Goal: Task Accomplishment & Management: Manage account settings

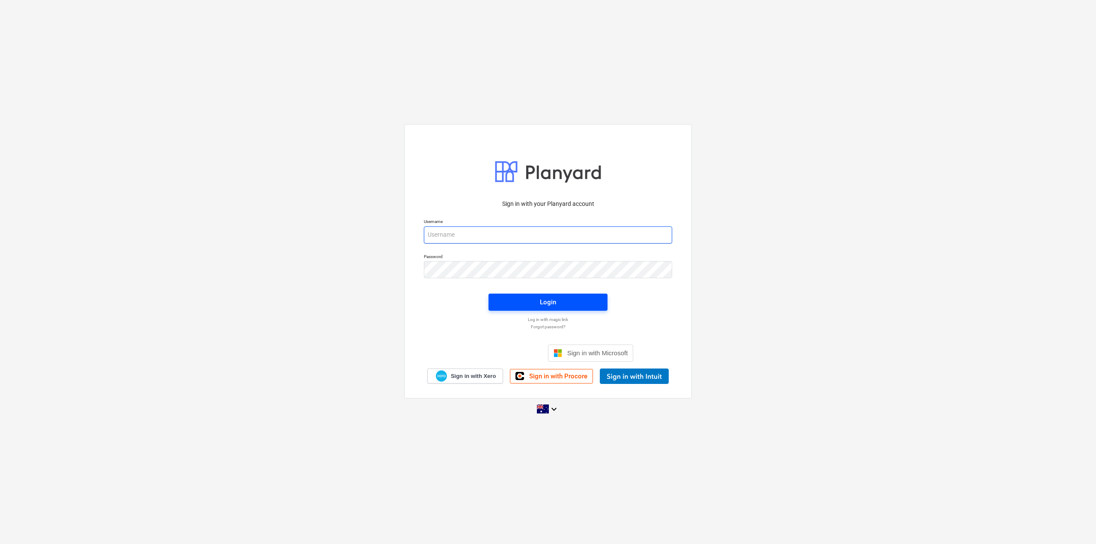
type input "[PERSON_NAME][EMAIL_ADDRESS][DOMAIN_NAME]"
click at [576, 296] on button "Login" at bounding box center [547, 302] width 119 height 17
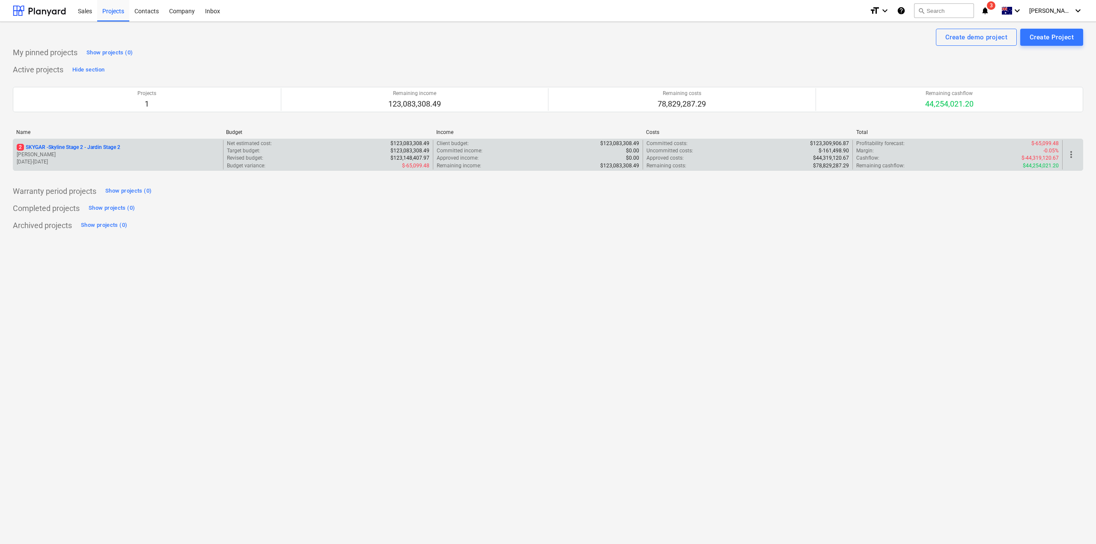
click at [68, 148] on p "2 SKYGAR - Skyline Stage 2 - Jardin Stage 2" at bounding box center [69, 147] width 104 height 7
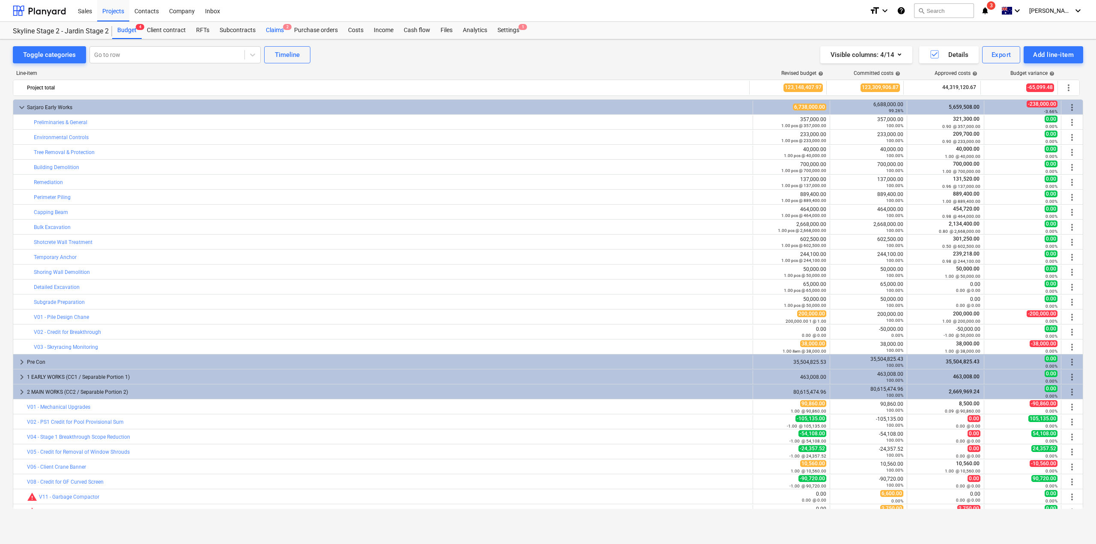
click at [277, 28] on div "Claims 2" at bounding box center [275, 30] width 28 height 17
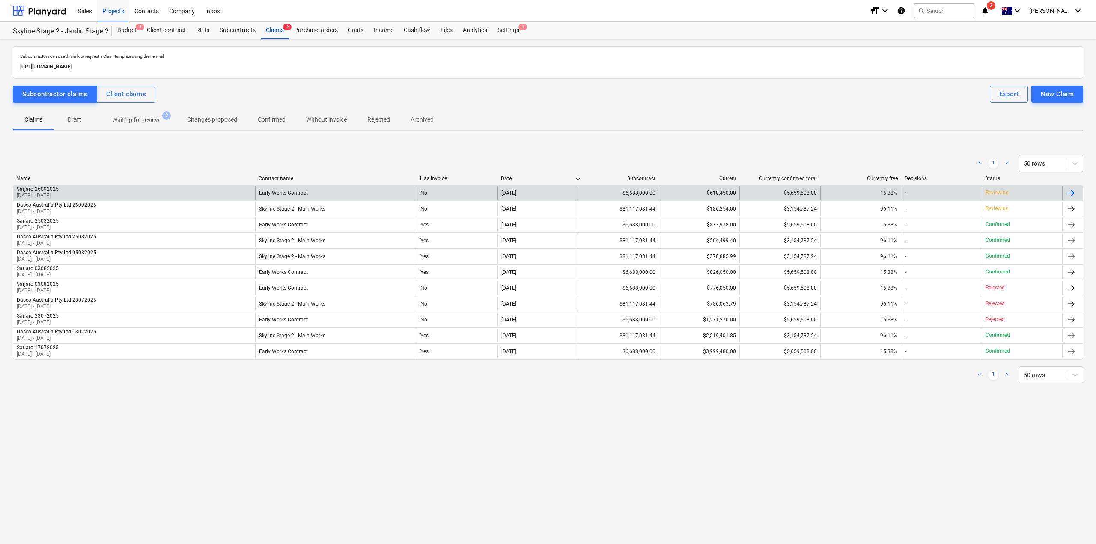
click at [53, 186] on div "Sarjaro 26092025" at bounding box center [38, 189] width 42 height 6
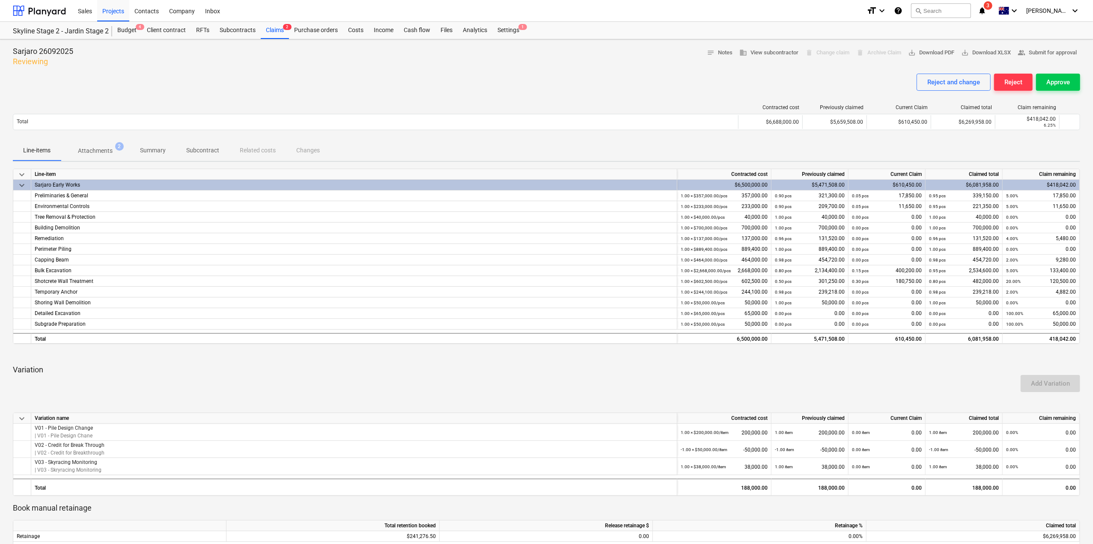
click at [93, 150] on p "Attachments" at bounding box center [95, 150] width 35 height 9
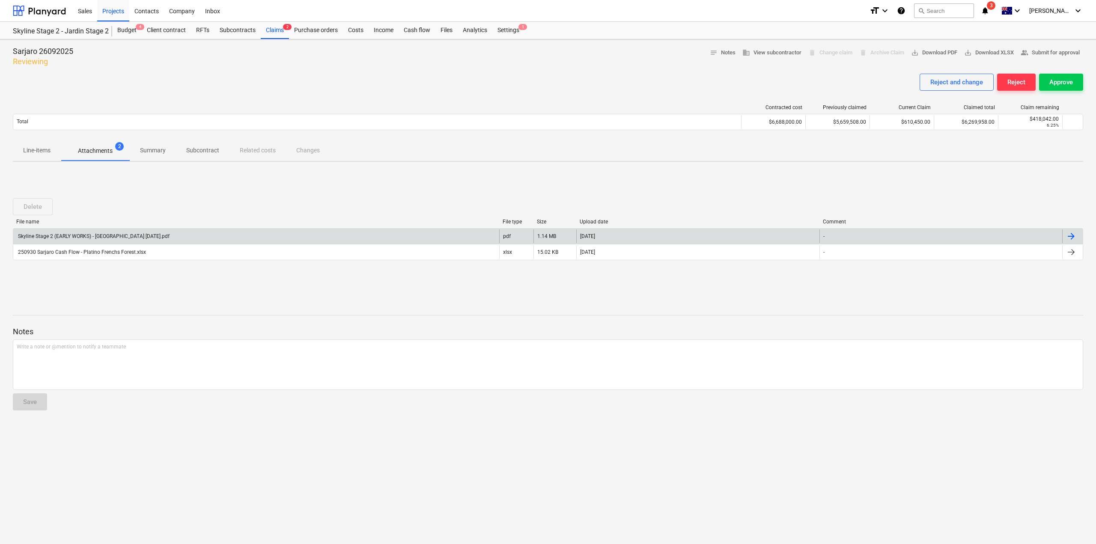
click at [101, 235] on div "Skyline Stage 2 (EARLY WORKS) - [GEOGRAPHIC_DATA] [DATE].pdf" at bounding box center [93, 236] width 153 height 6
